Goal: Check status: Check status

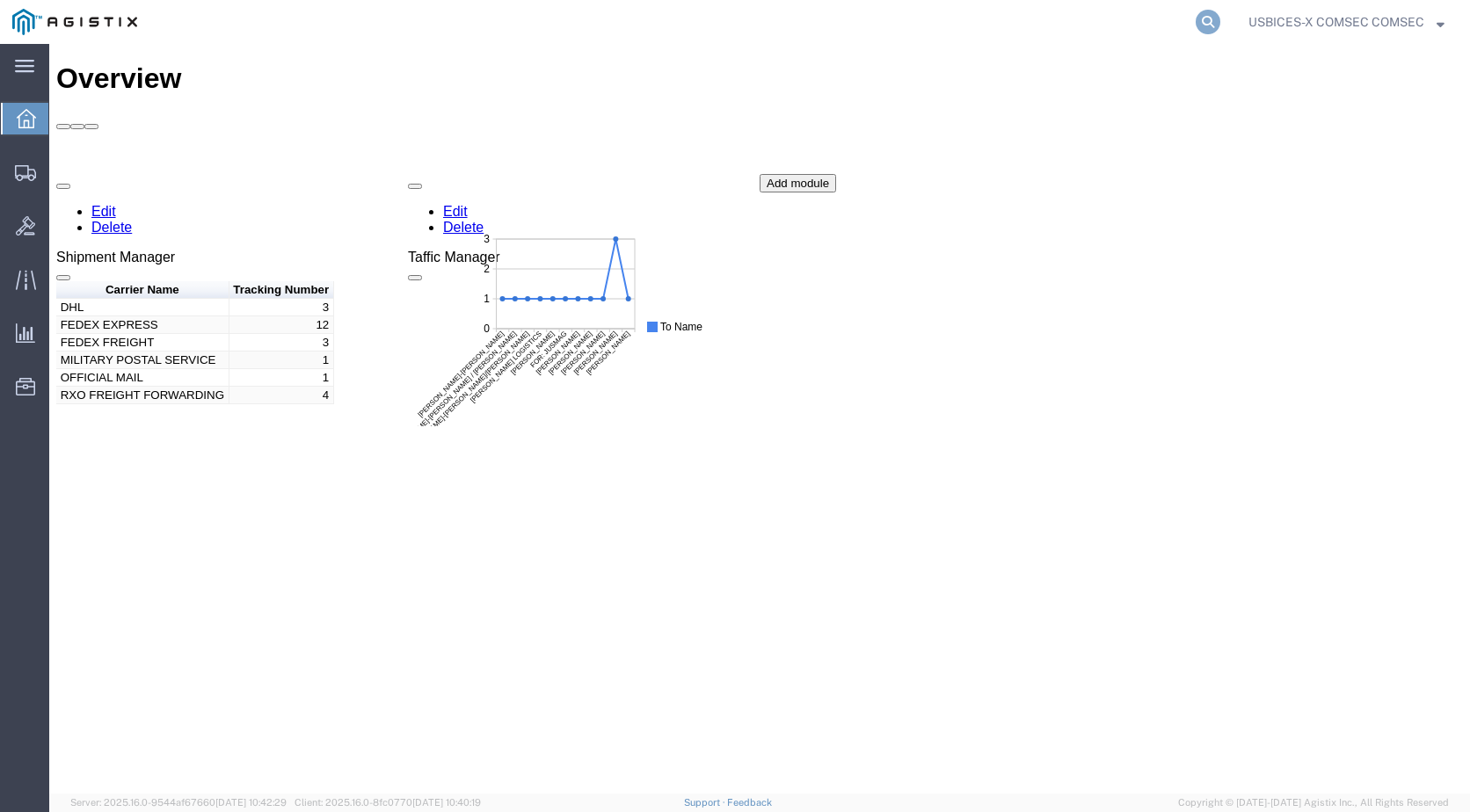
click at [1207, 18] on icon at bounding box center [1207, 22] width 25 height 25
click at [854, 13] on input "search" at bounding box center [928, 22] width 534 height 42
type input "GDIT-61671"
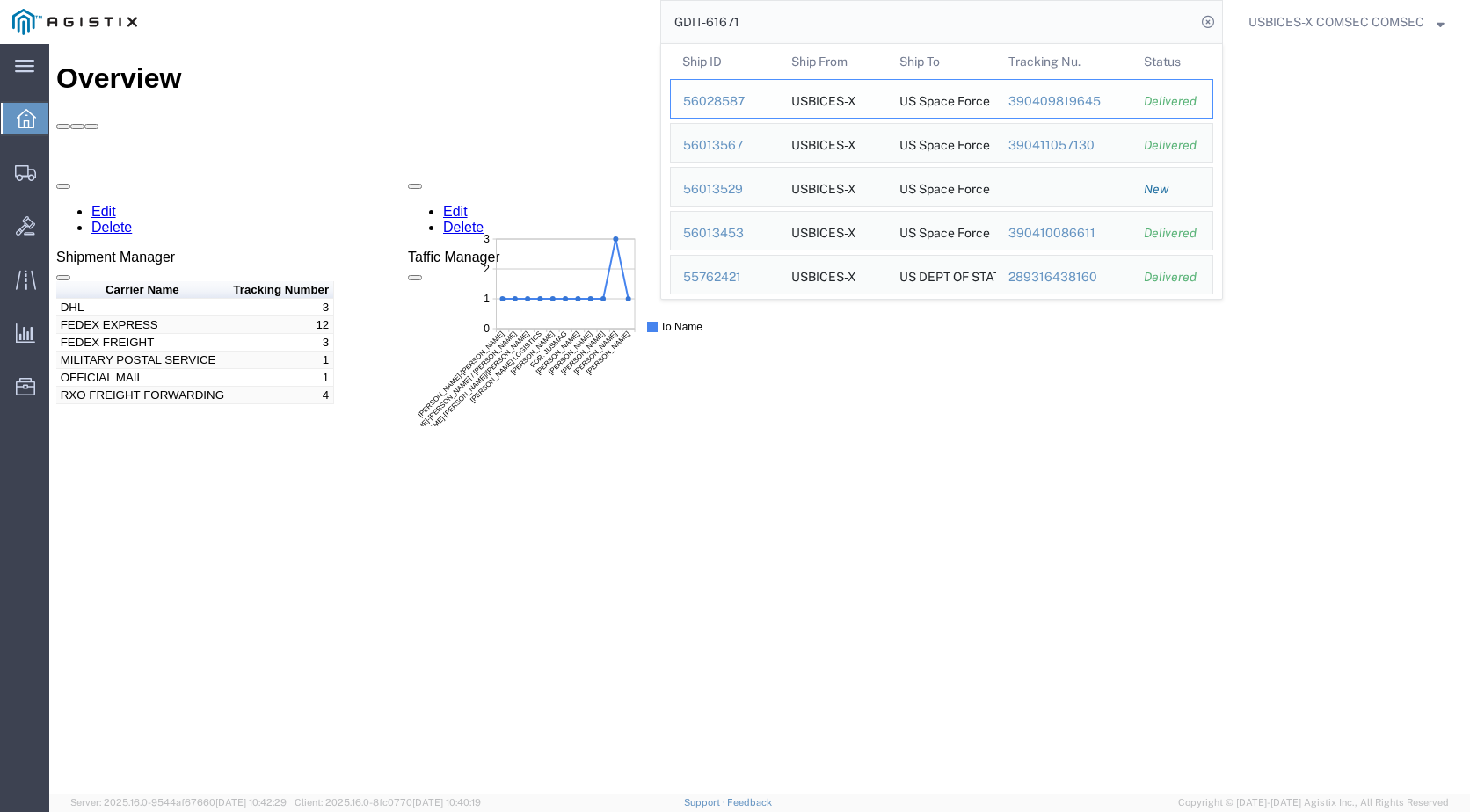
click at [716, 101] on div "56028587" at bounding box center [725, 102] width 84 height 19
click at [779, 30] on input "GDIT-61671" at bounding box center [928, 22] width 534 height 42
click at [725, 142] on div "56013567" at bounding box center [725, 145] width 84 height 19
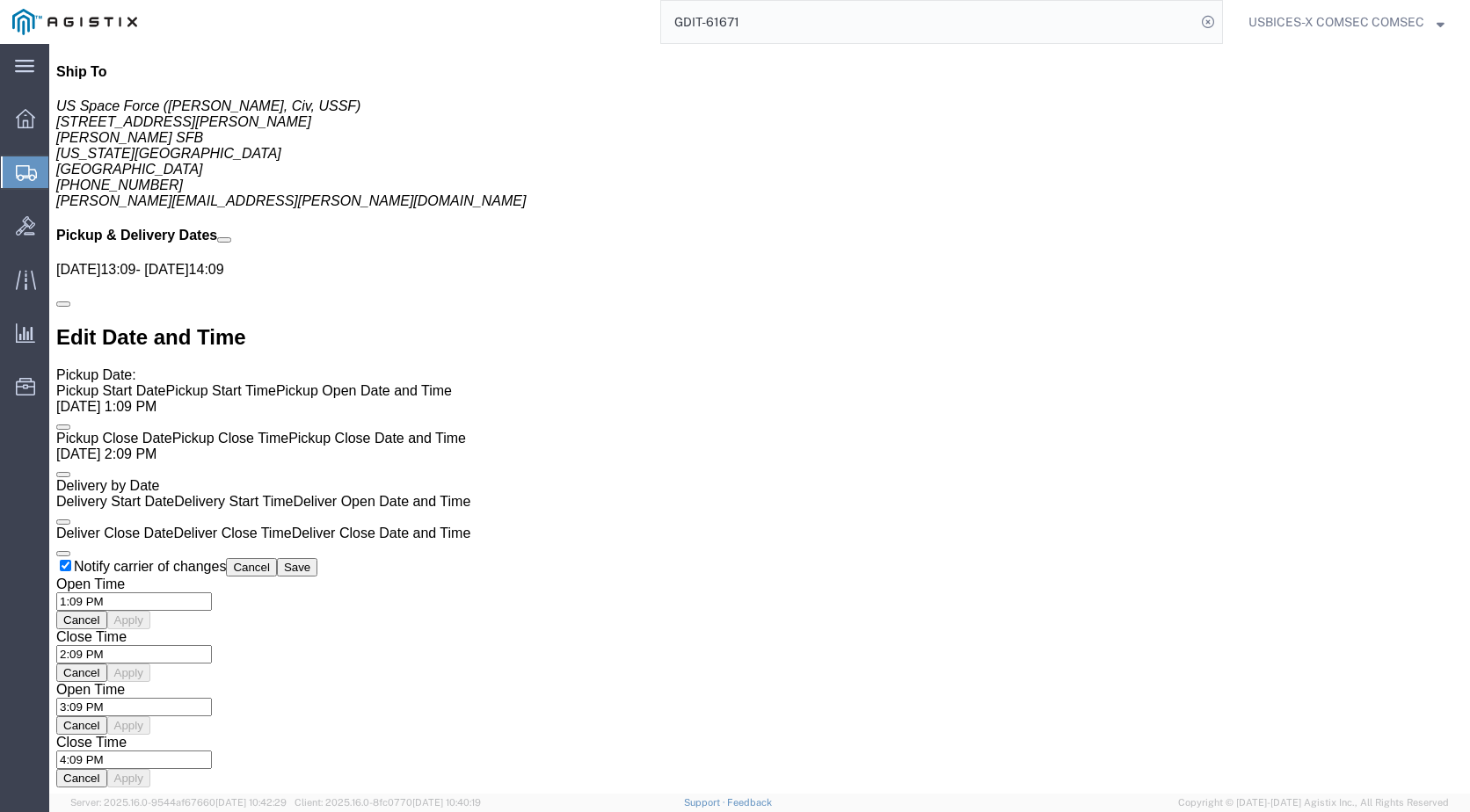
scroll to position [1319, 0]
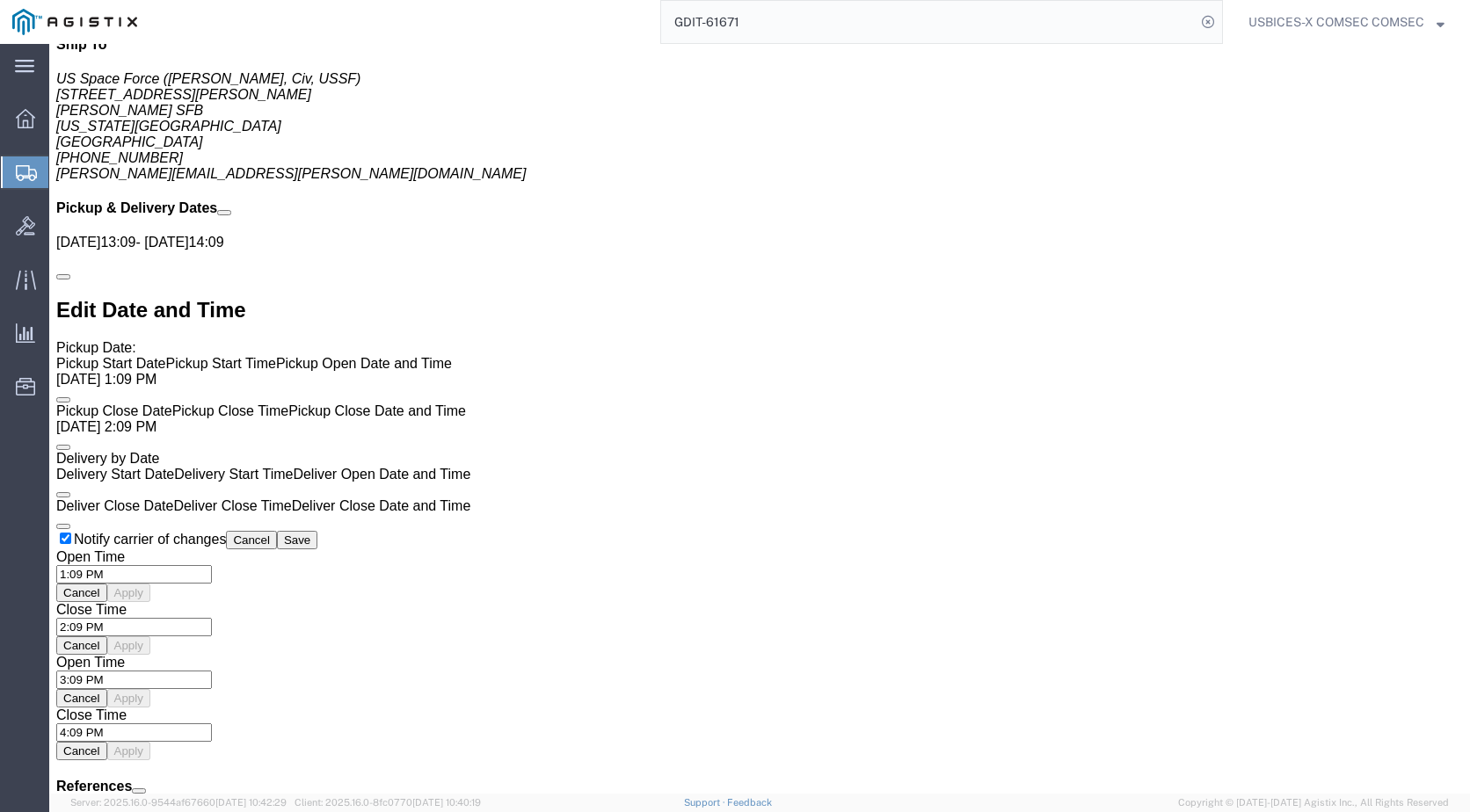
click link "Details"
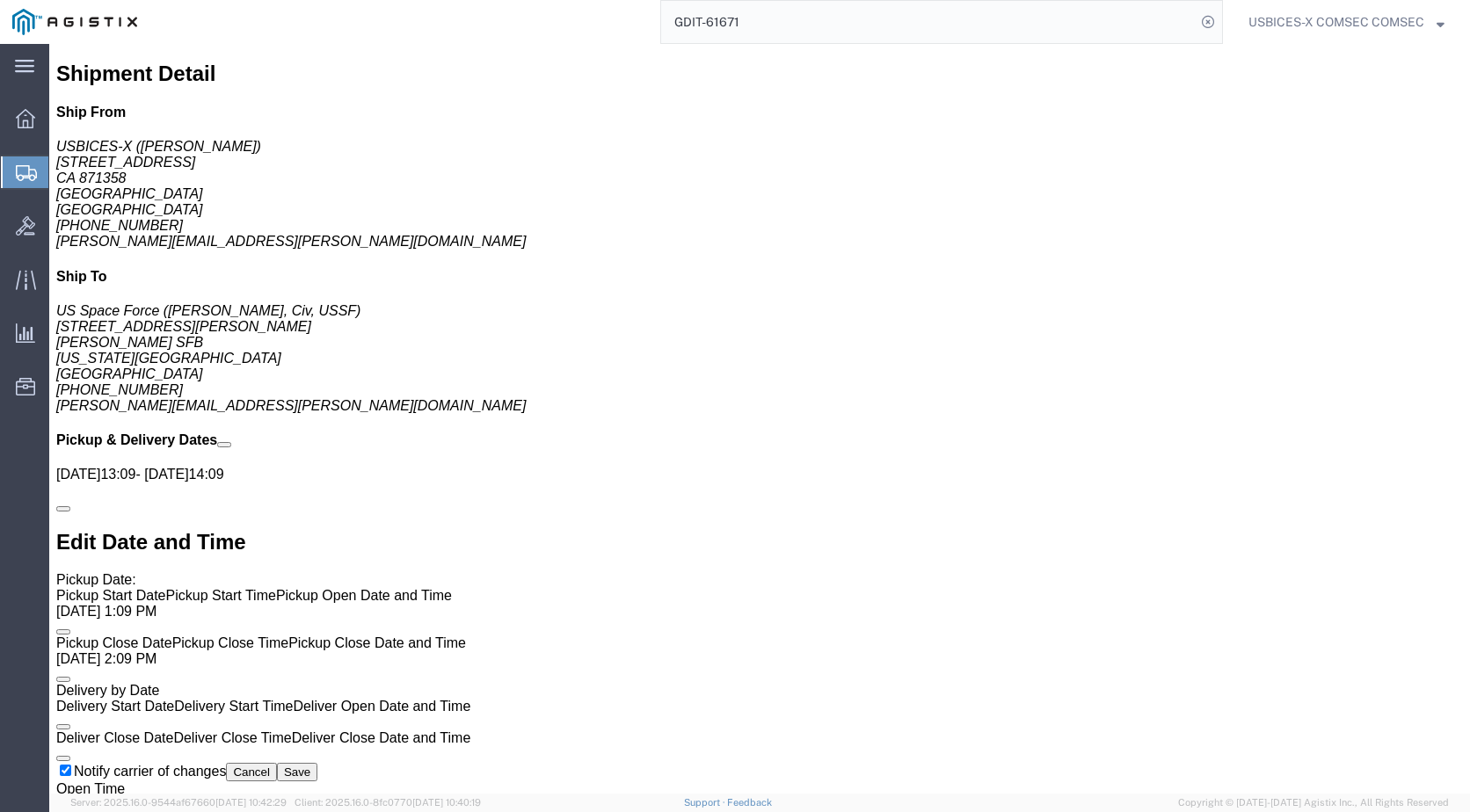
scroll to position [915, 0]
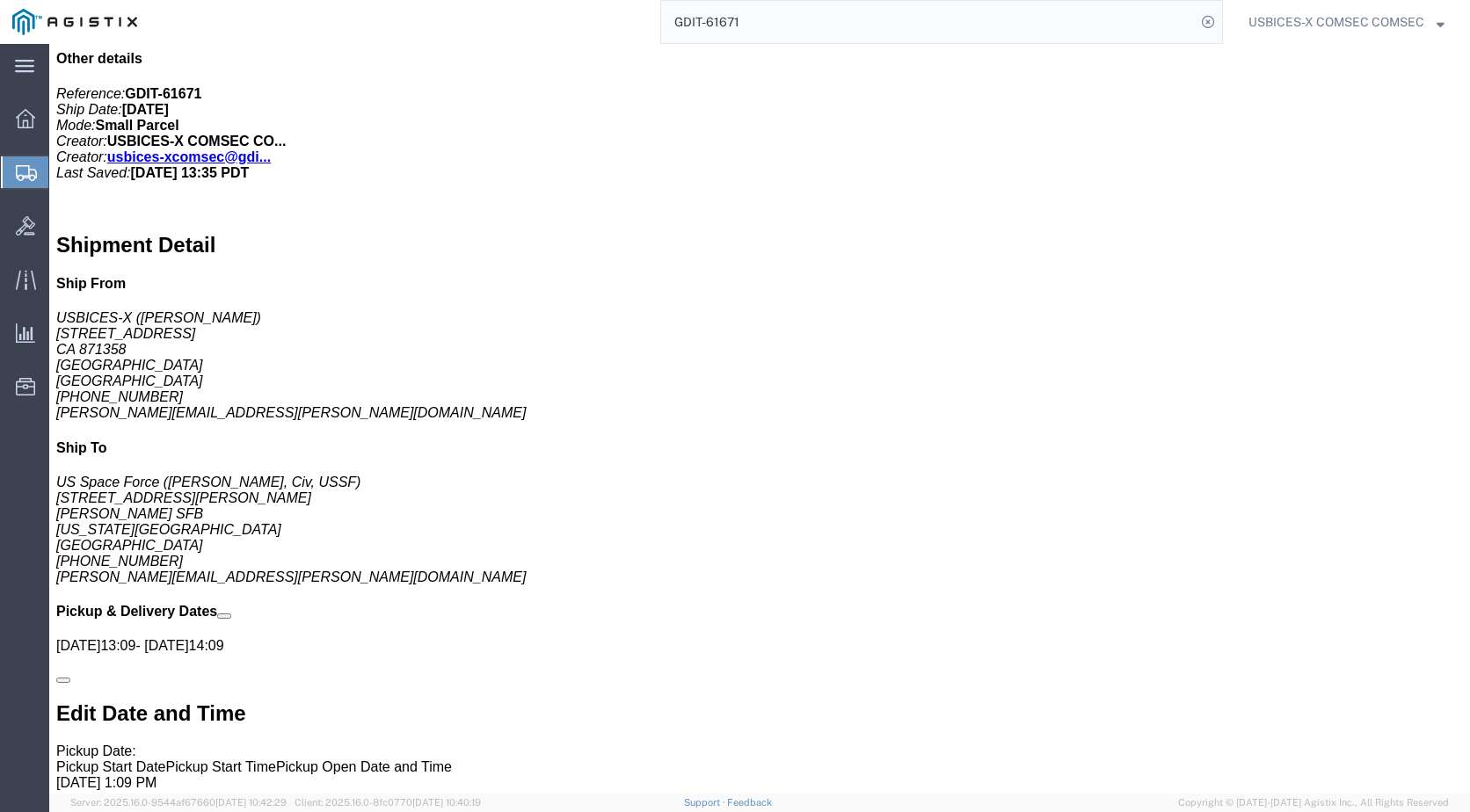
click link "Documents"
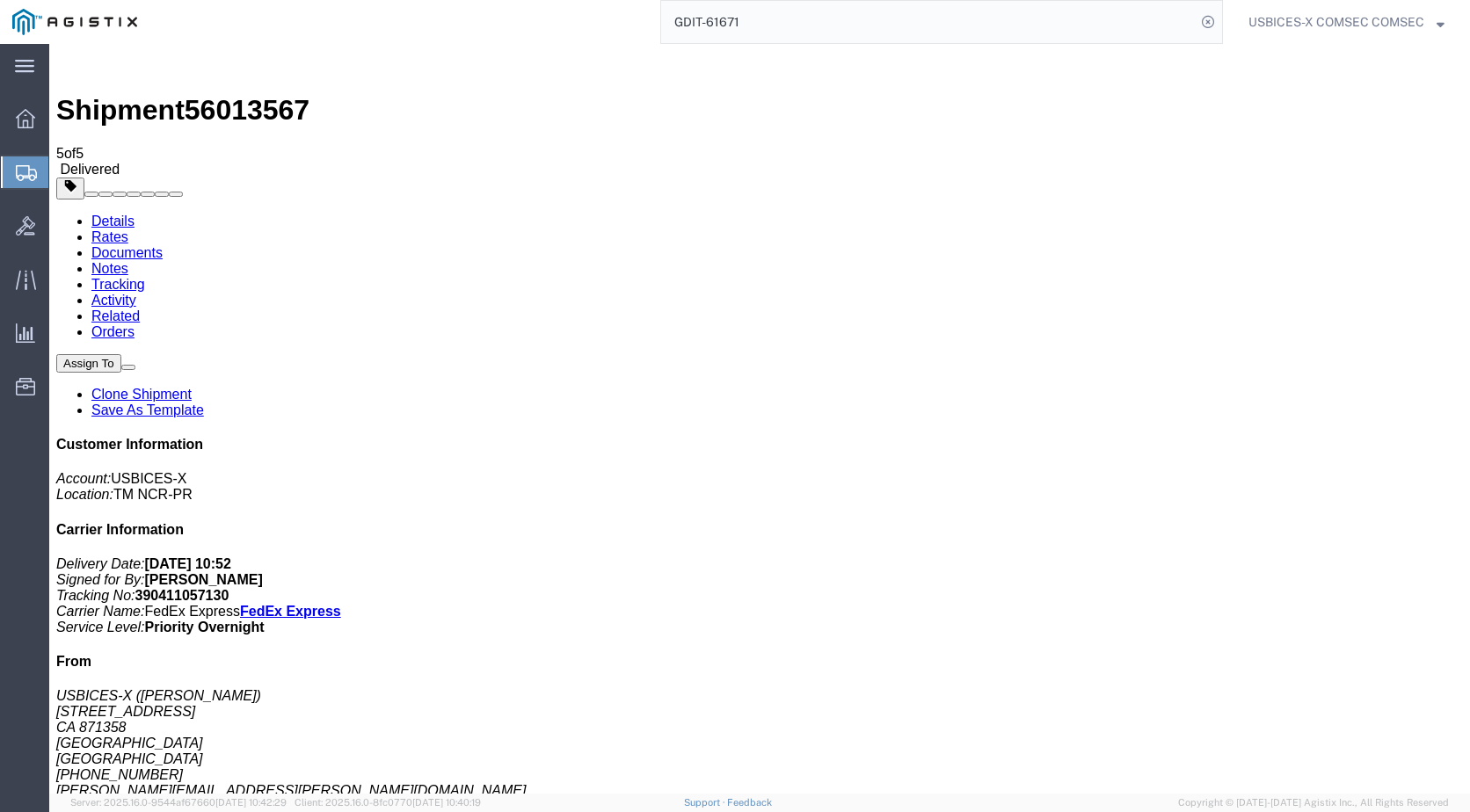
checkbox input "true"
click at [115, 214] on link "Details" at bounding box center [112, 221] width 43 height 15
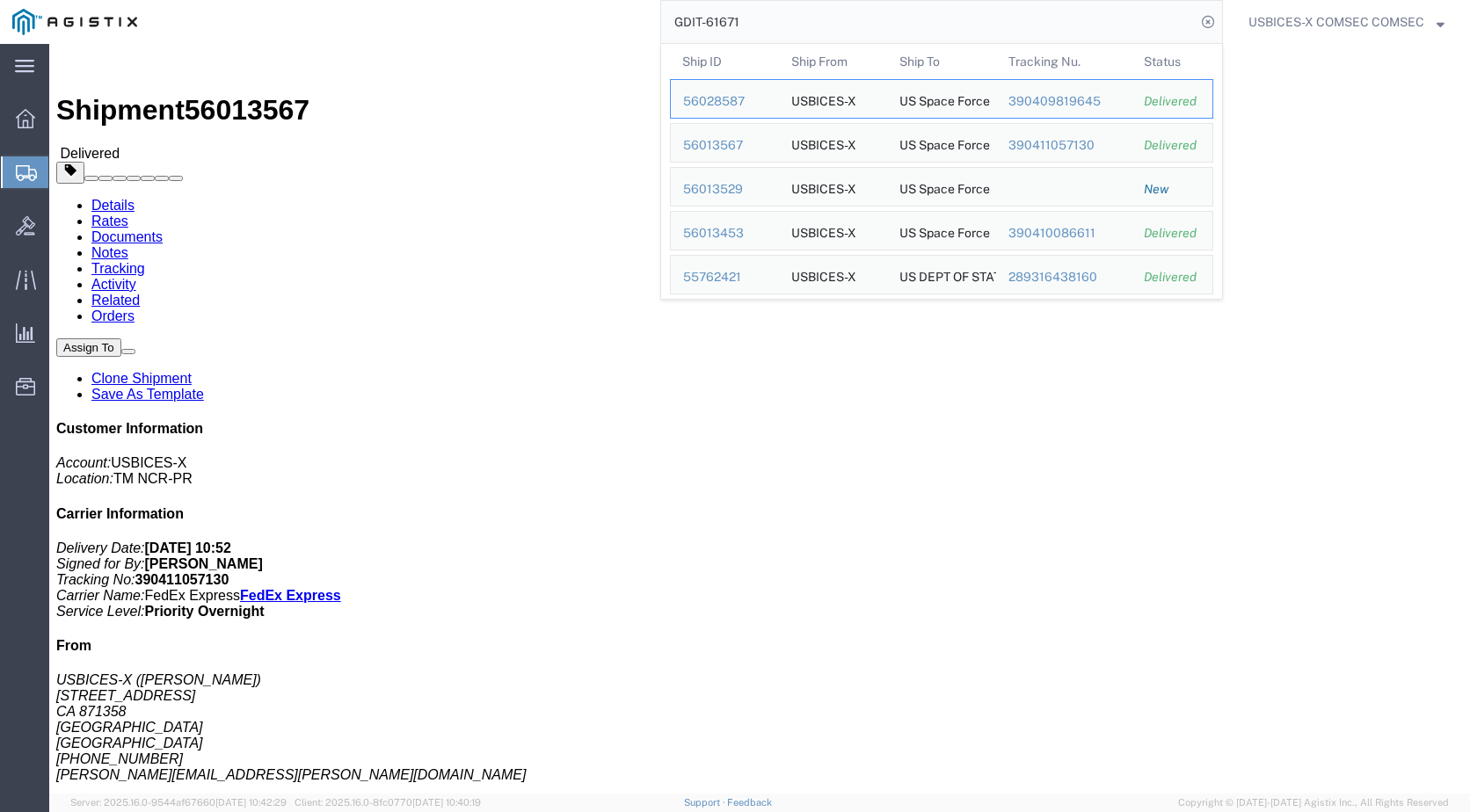
click at [771, 29] on input "GDIT-61671" at bounding box center [928, 22] width 534 height 42
click at [765, 20] on input "GDIT-61671" at bounding box center [928, 22] width 534 height 42
click at [707, 275] on div "55762421" at bounding box center [725, 277] width 84 height 19
click at [785, 12] on input "GDIT-61671" at bounding box center [928, 22] width 534 height 42
click at [716, 234] on div "56013453" at bounding box center [725, 233] width 84 height 19
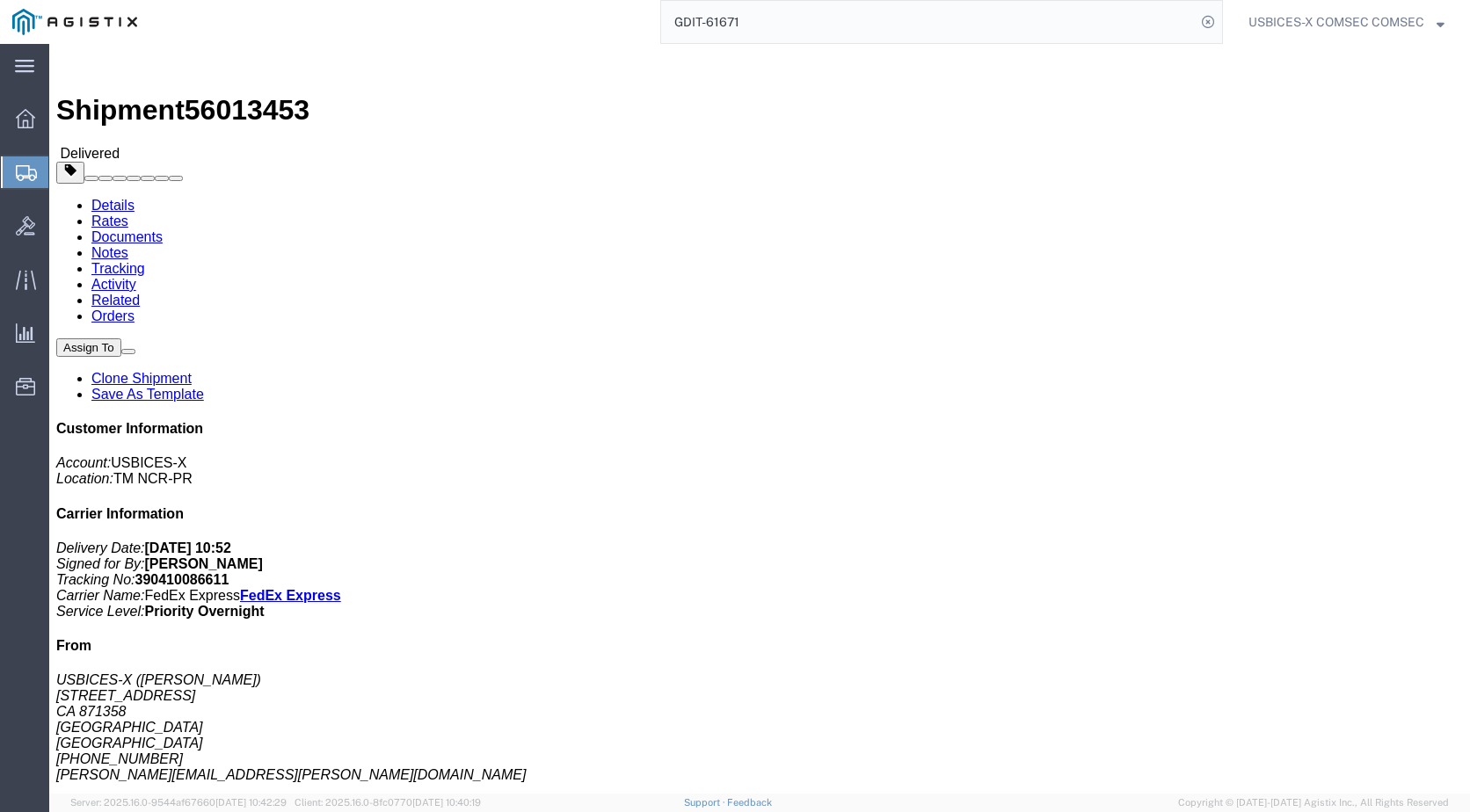
click at [769, 26] on input "GDIT-61671" at bounding box center [928, 22] width 534 height 42
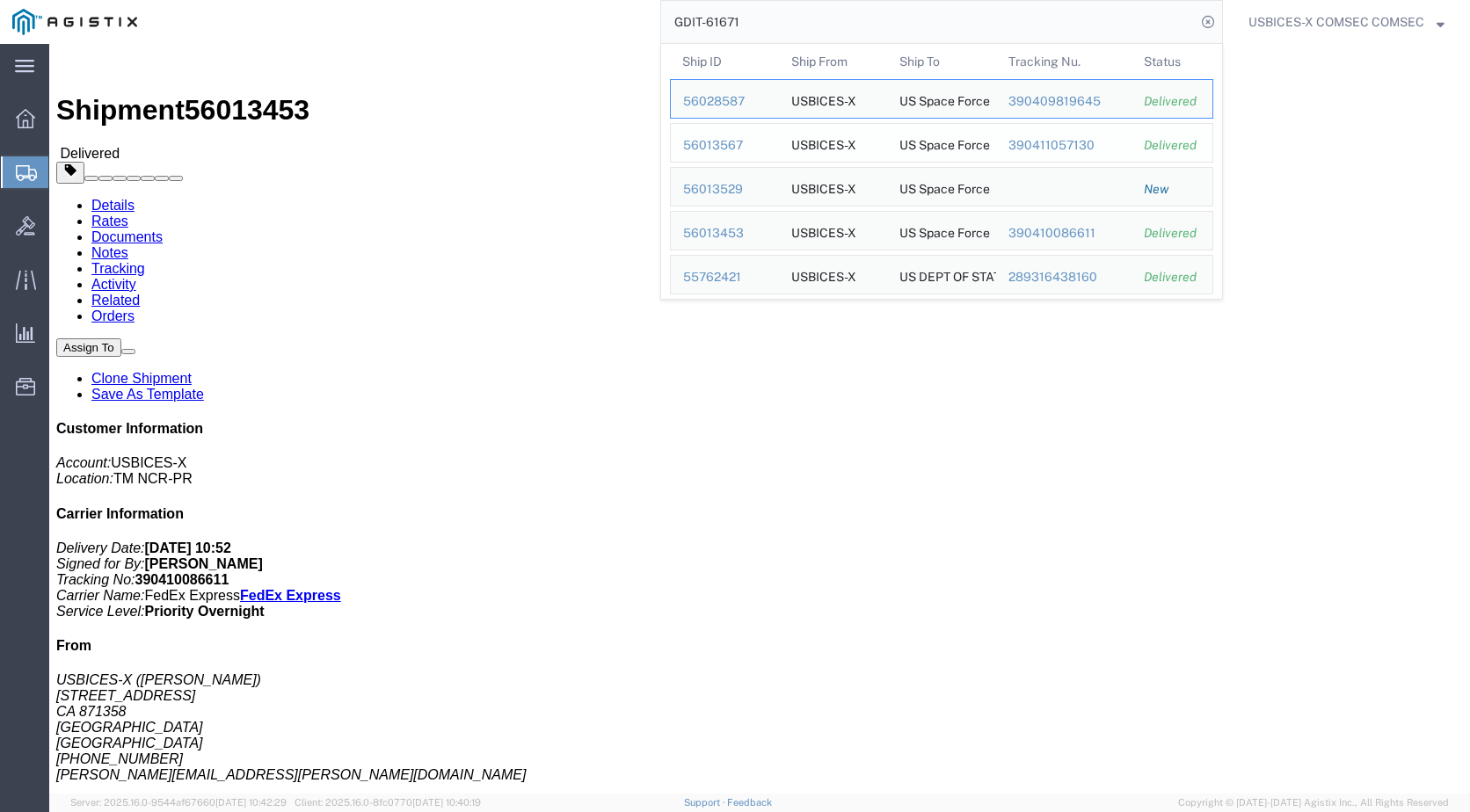
click at [718, 144] on div "56013567" at bounding box center [725, 145] width 84 height 19
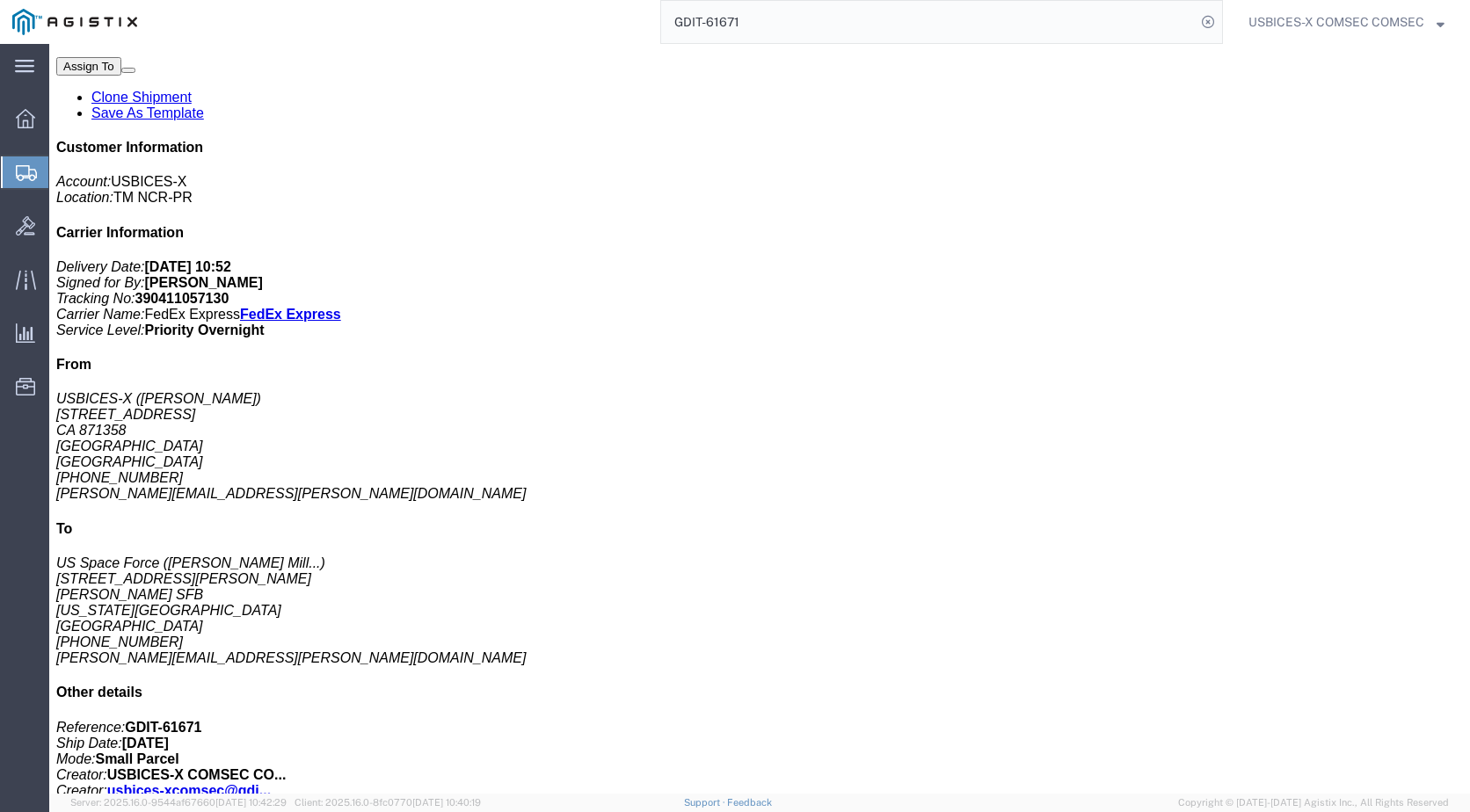
scroll to position [351, 0]
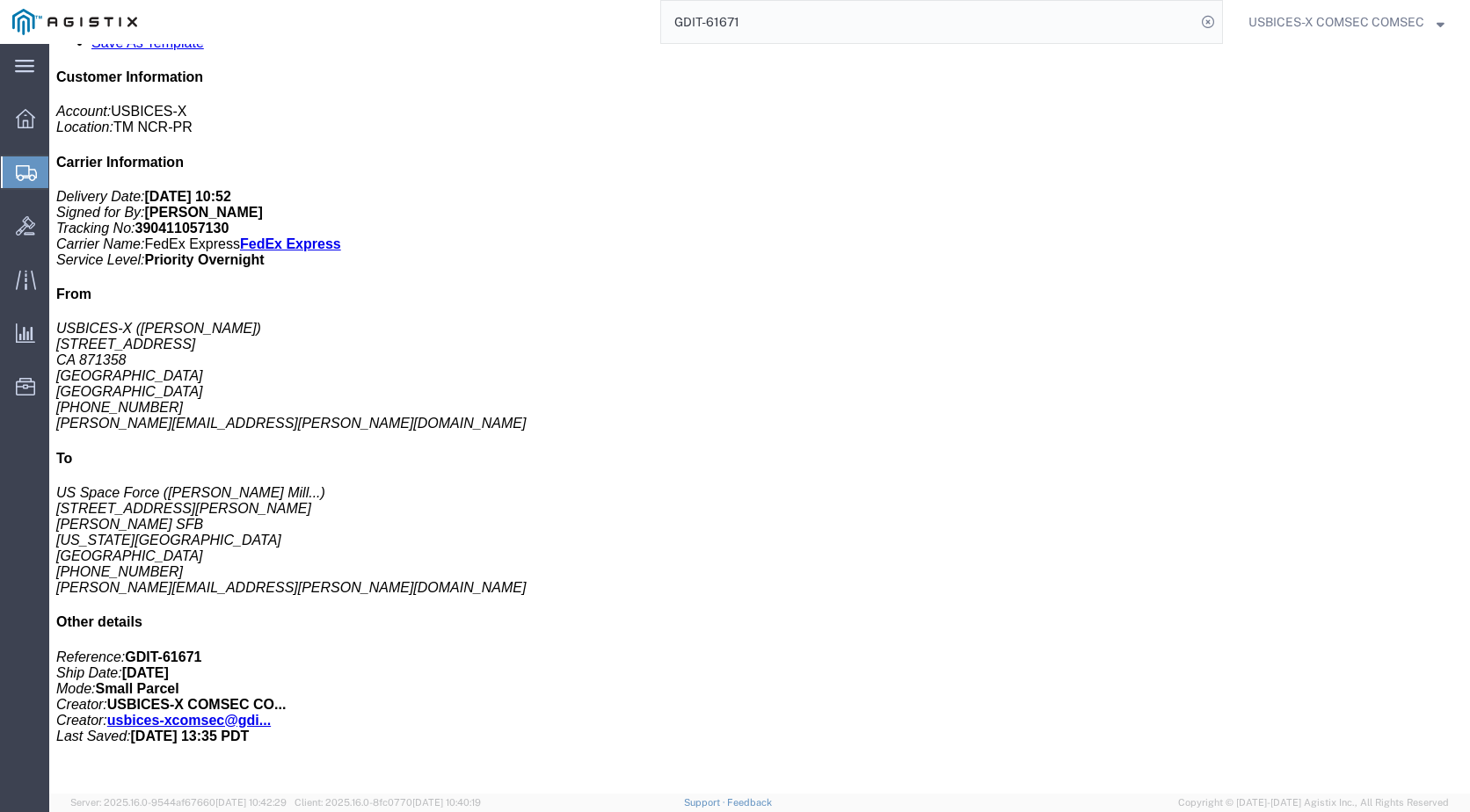
click at [817, 22] on input "GDIT-61671" at bounding box center [928, 22] width 534 height 42
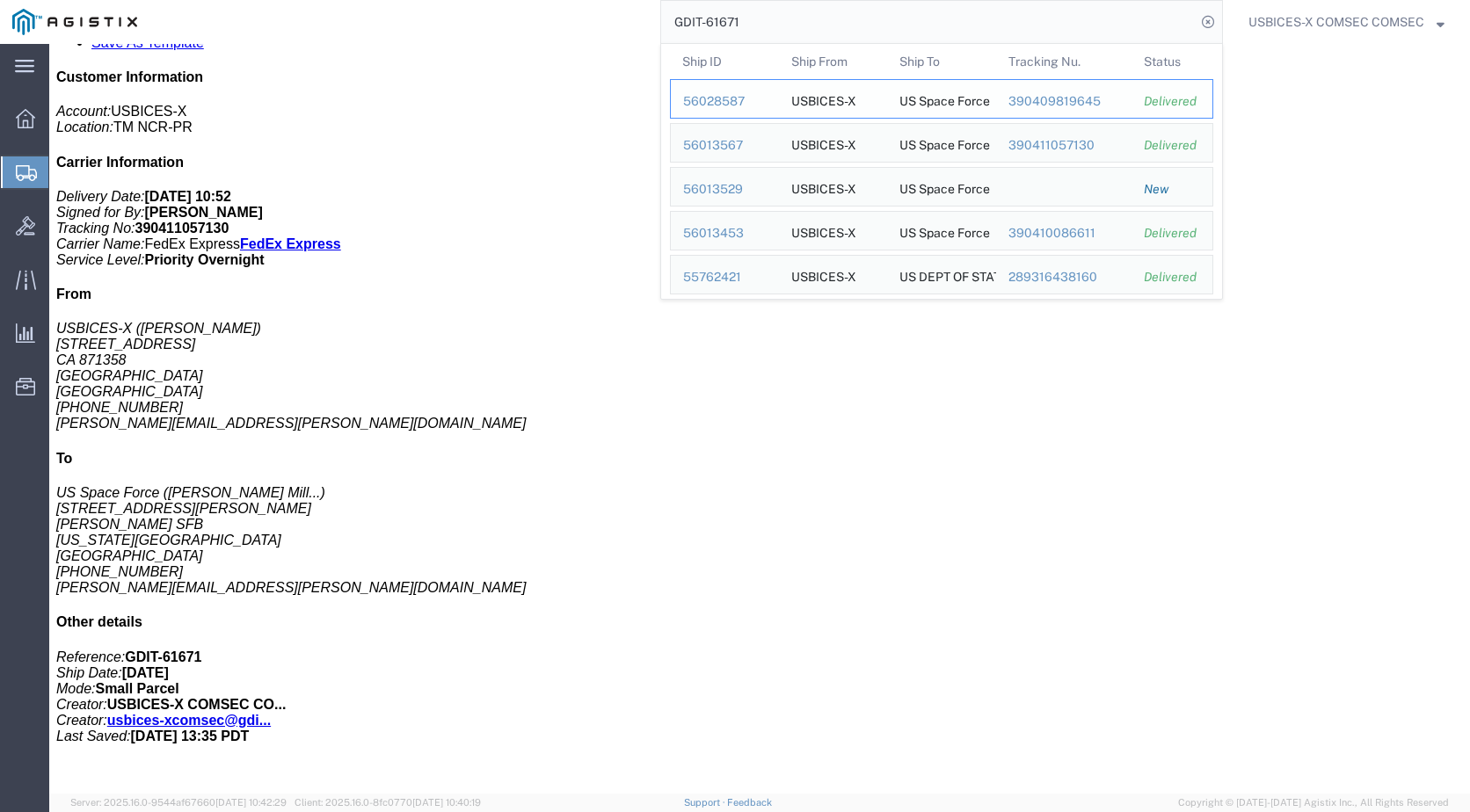
click at [693, 98] on div "56028587" at bounding box center [725, 102] width 84 height 19
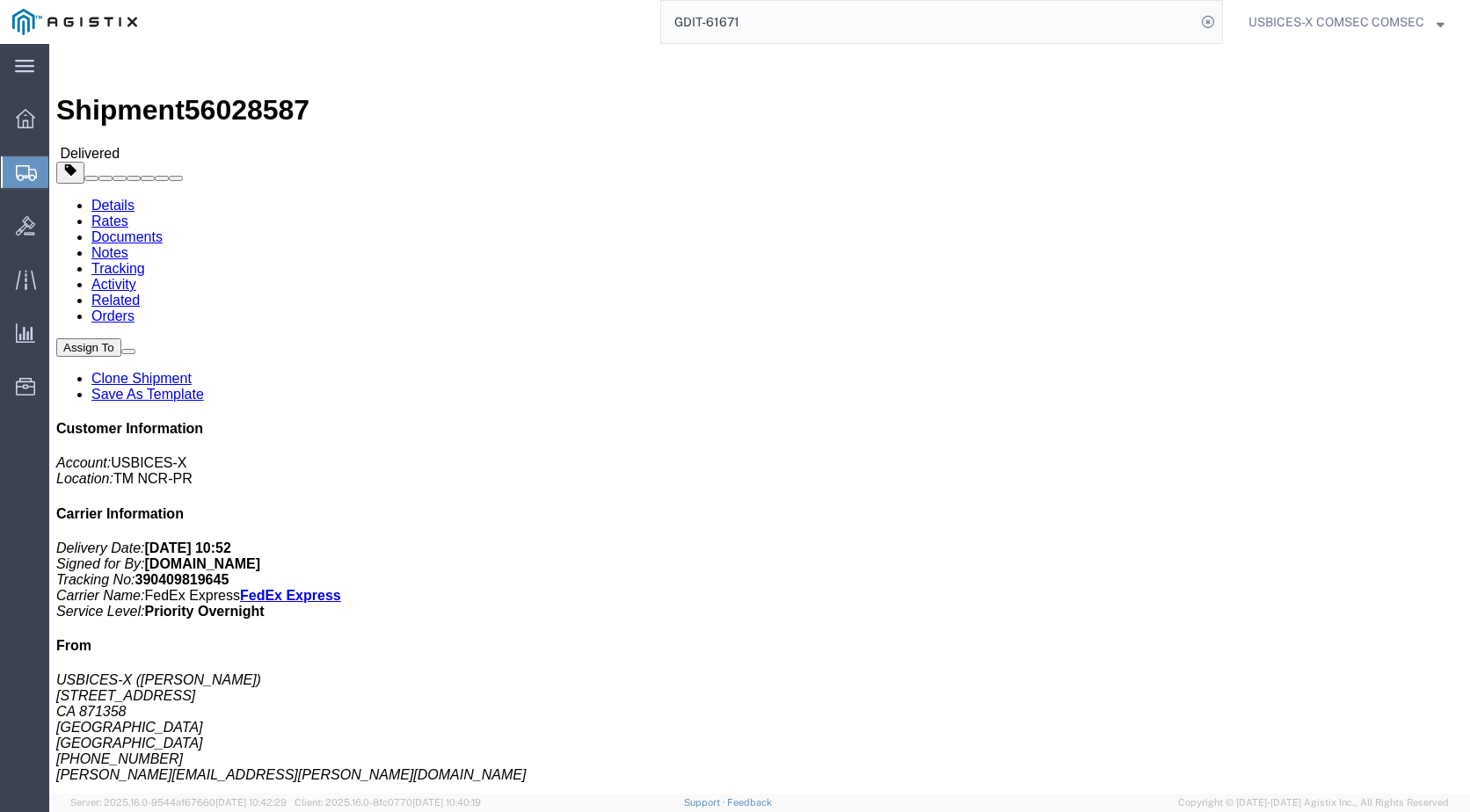
click img
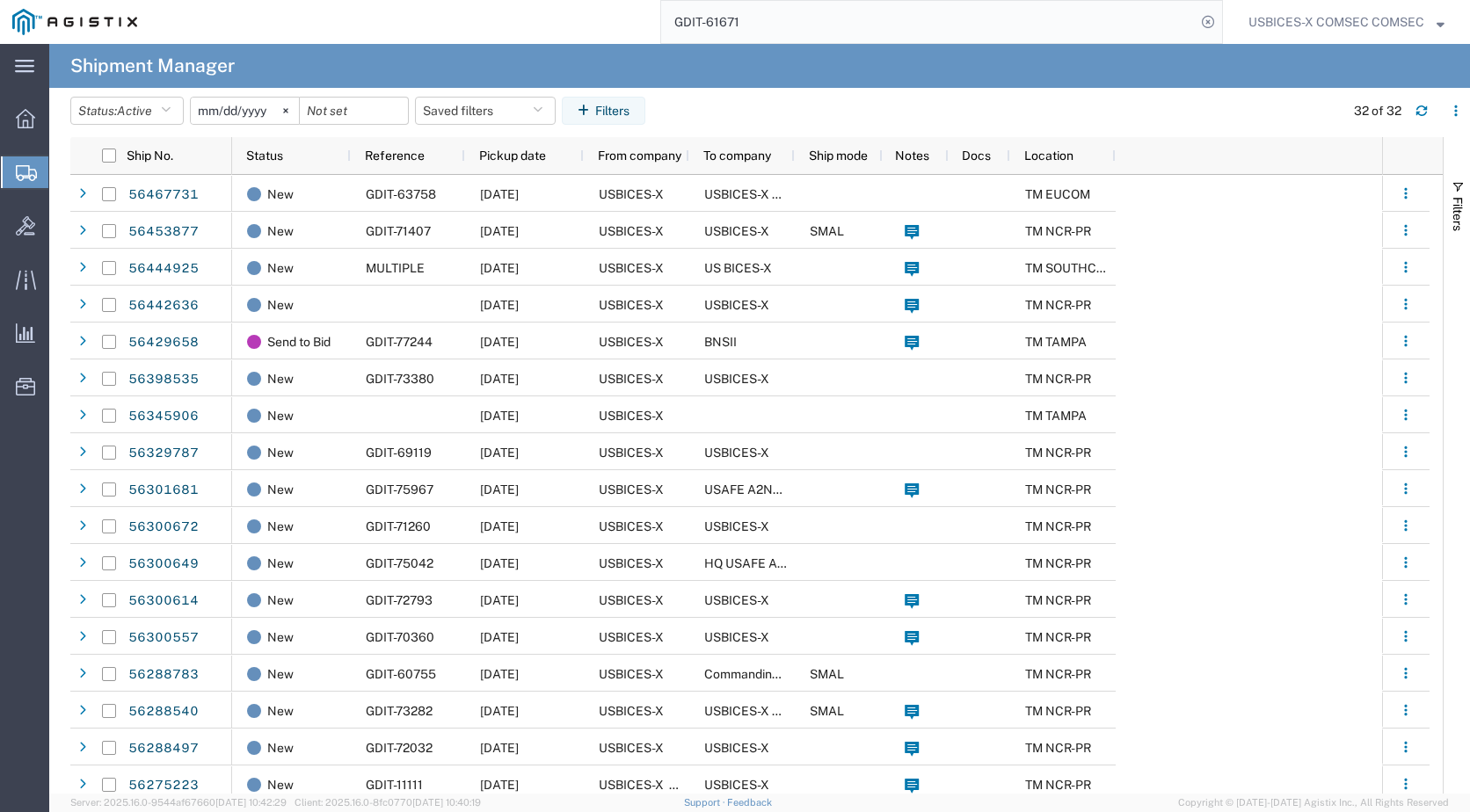
click at [778, 24] on input "GDIT-61671" at bounding box center [928, 22] width 534 height 42
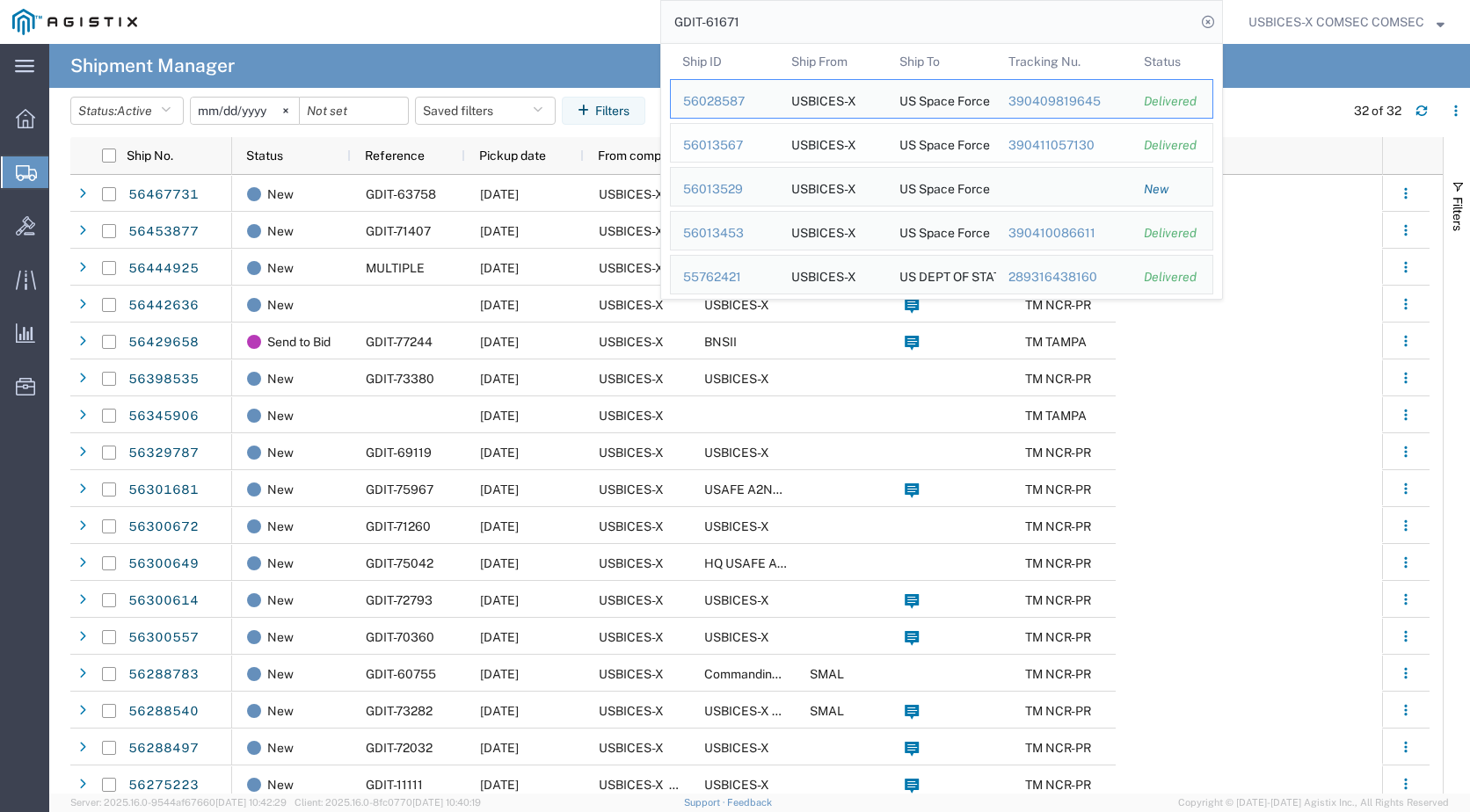
click at [717, 147] on div "56013567" at bounding box center [725, 145] width 84 height 19
